Goal: Navigation & Orientation: Find specific page/section

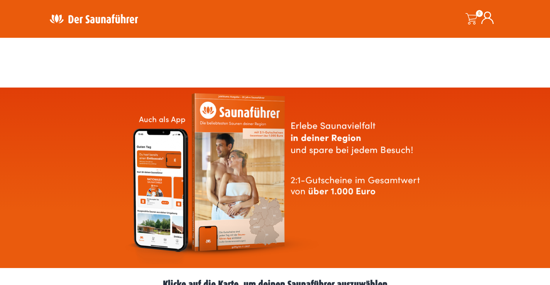
scroll to position [270, 0]
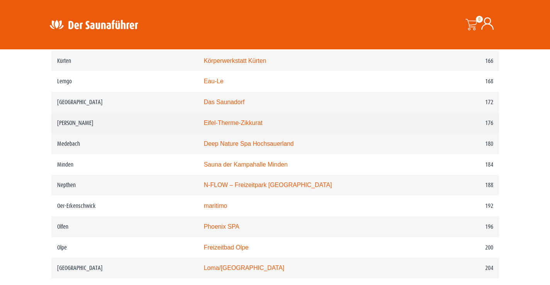
scroll to position [1159, 0]
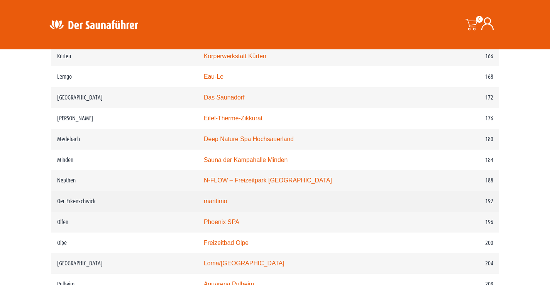
click at [224, 205] on link "maritimo" at bounding box center [216, 201] width 24 height 7
